Goal: Task Accomplishment & Management: Manage account settings

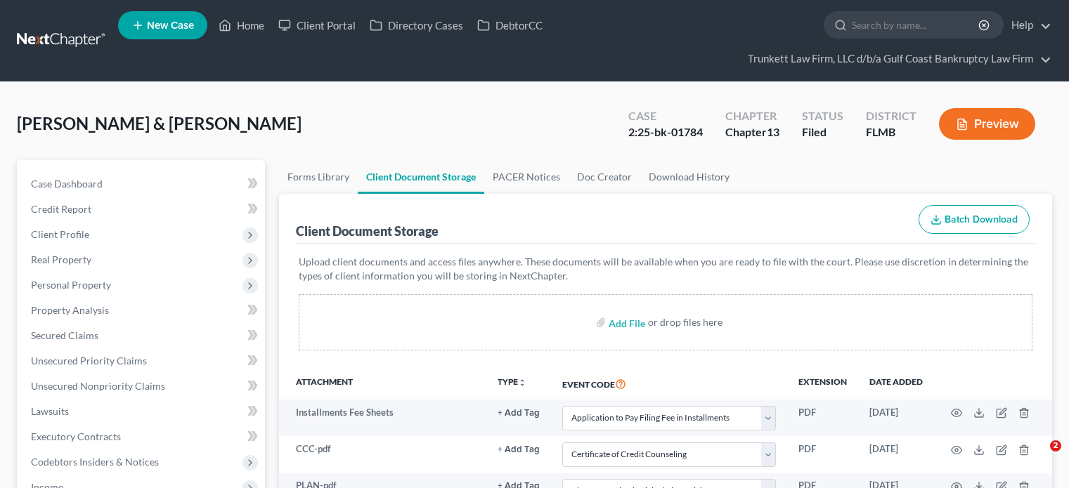
select select "4"
select select "9"
select select "12"
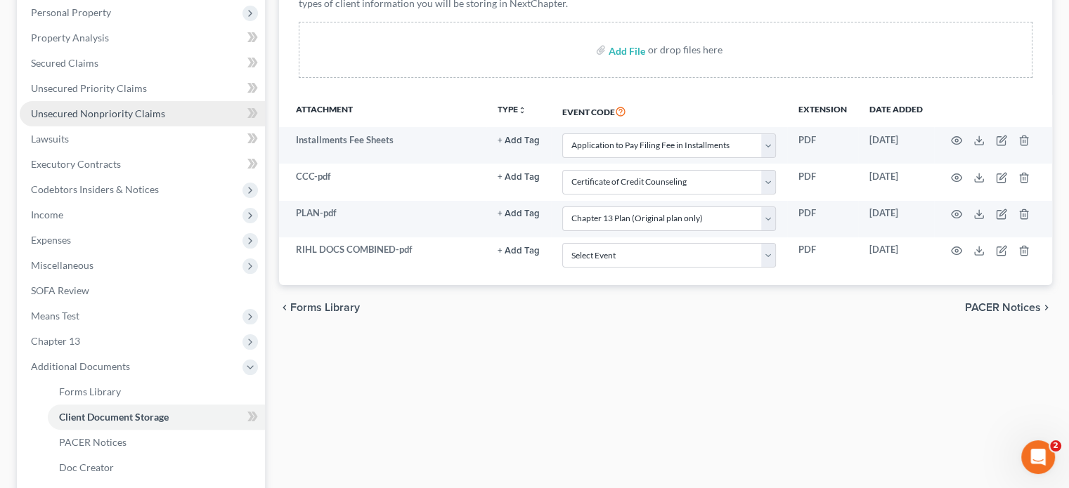
click at [184, 101] on link "Unsecured Nonpriority Claims" at bounding box center [142, 113] width 245 height 25
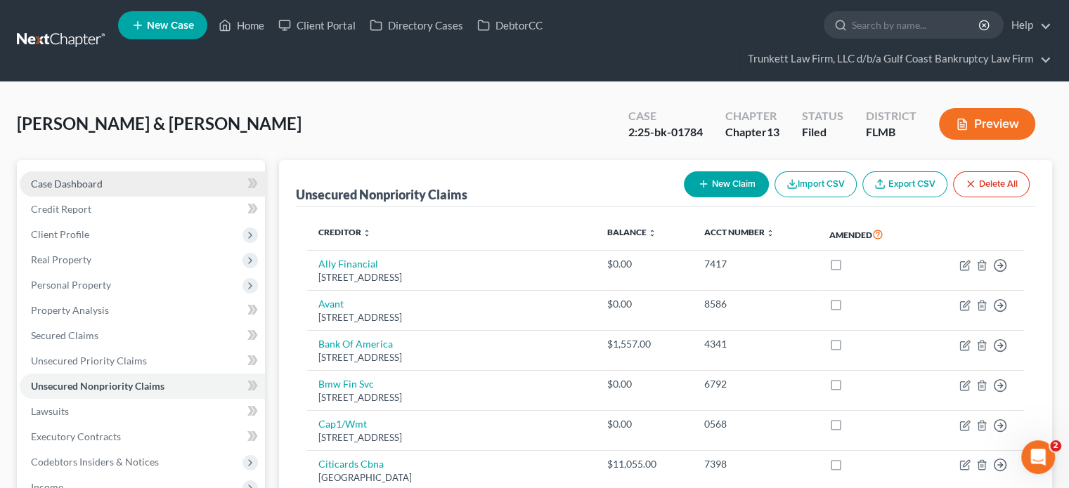
click at [97, 193] on link "Case Dashboard" at bounding box center [142, 183] width 245 height 25
select select "0"
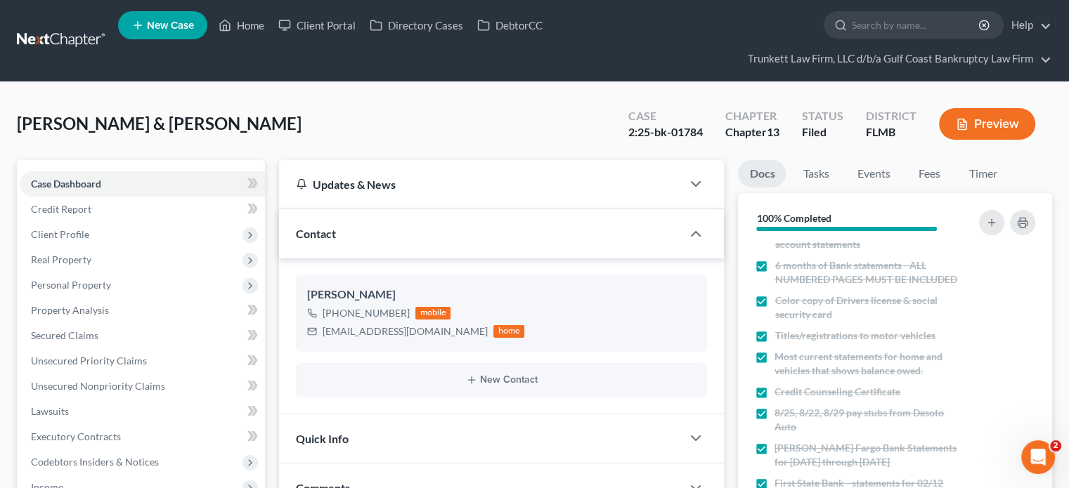
click at [91, 46] on link at bounding box center [62, 40] width 90 height 25
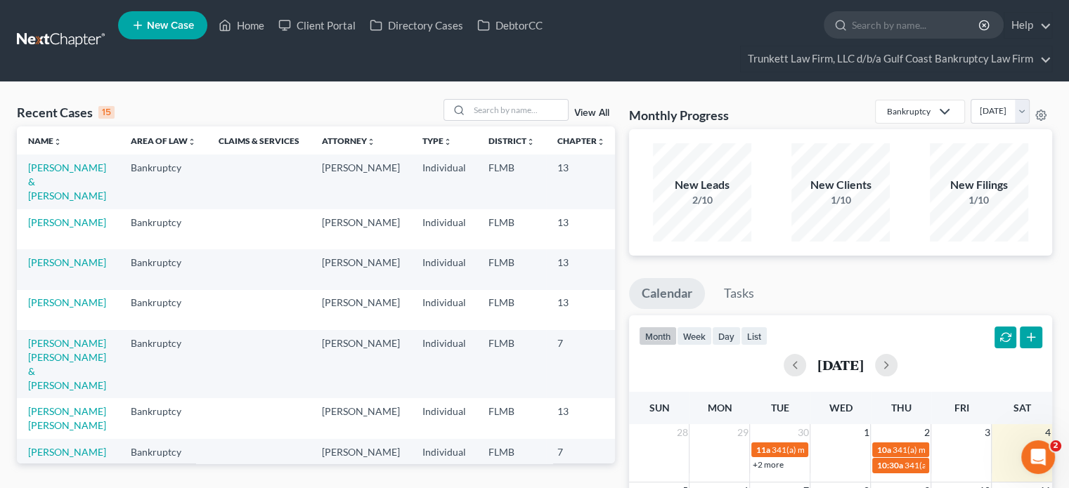
click at [583, 114] on link "View All" at bounding box center [591, 113] width 35 height 10
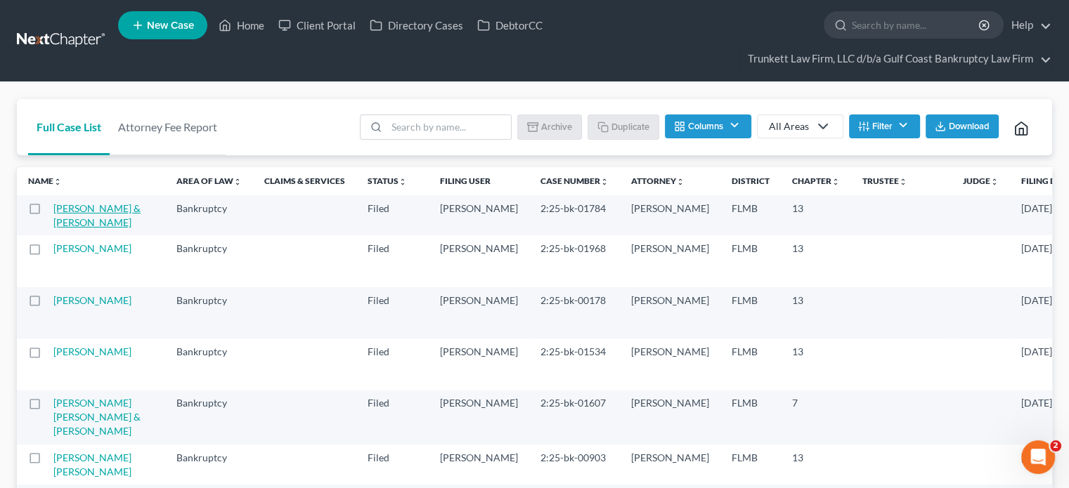
click at [68, 216] on link "[PERSON_NAME] & [PERSON_NAME]" at bounding box center [96, 215] width 87 height 26
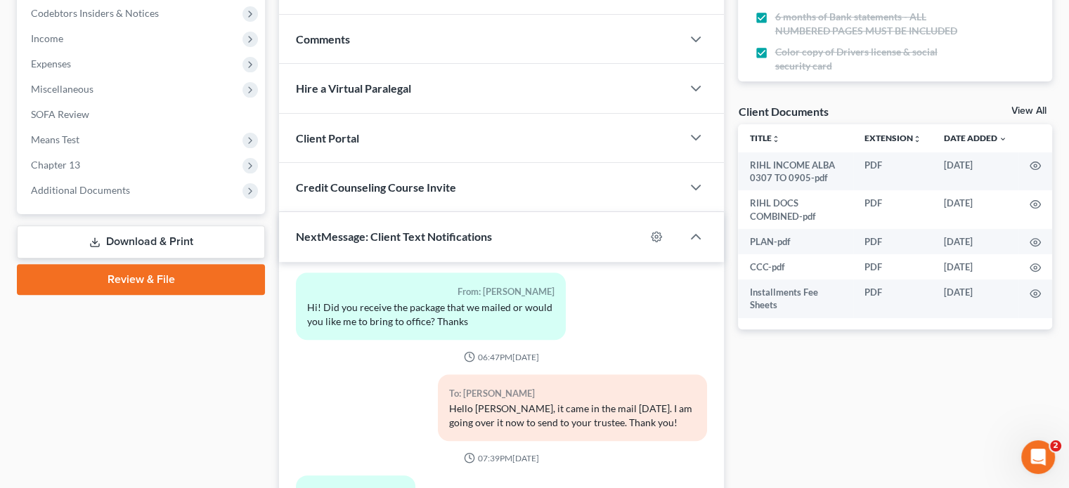
scroll to position [450, 0]
click at [1033, 114] on link "View All" at bounding box center [1028, 110] width 35 height 10
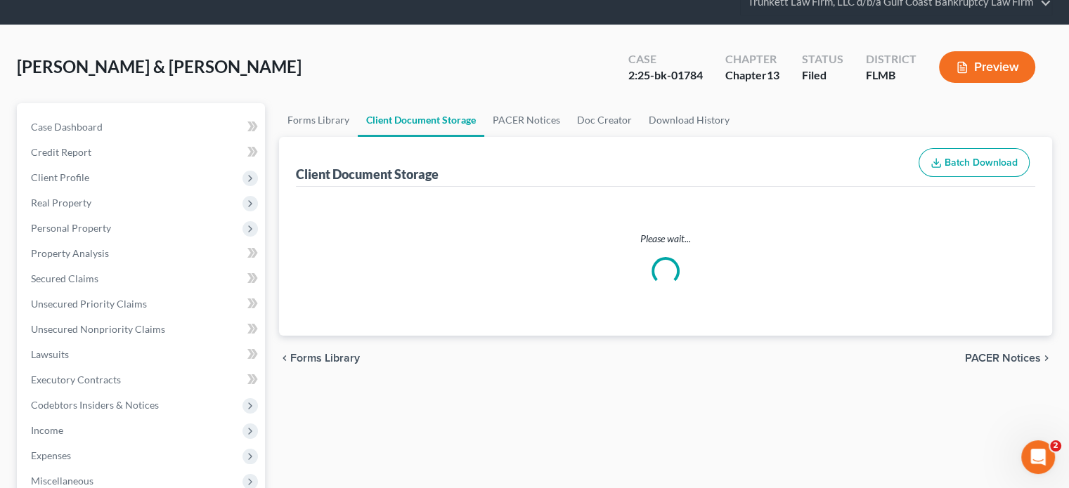
select select "4"
select select "9"
select select "12"
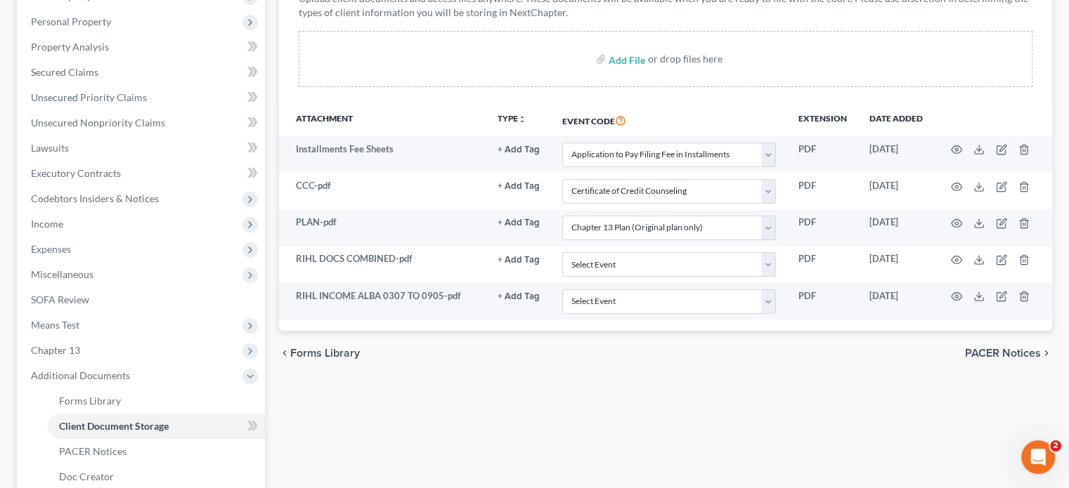
scroll to position [264, 0]
